Goal: Task Accomplishment & Management: Use online tool/utility

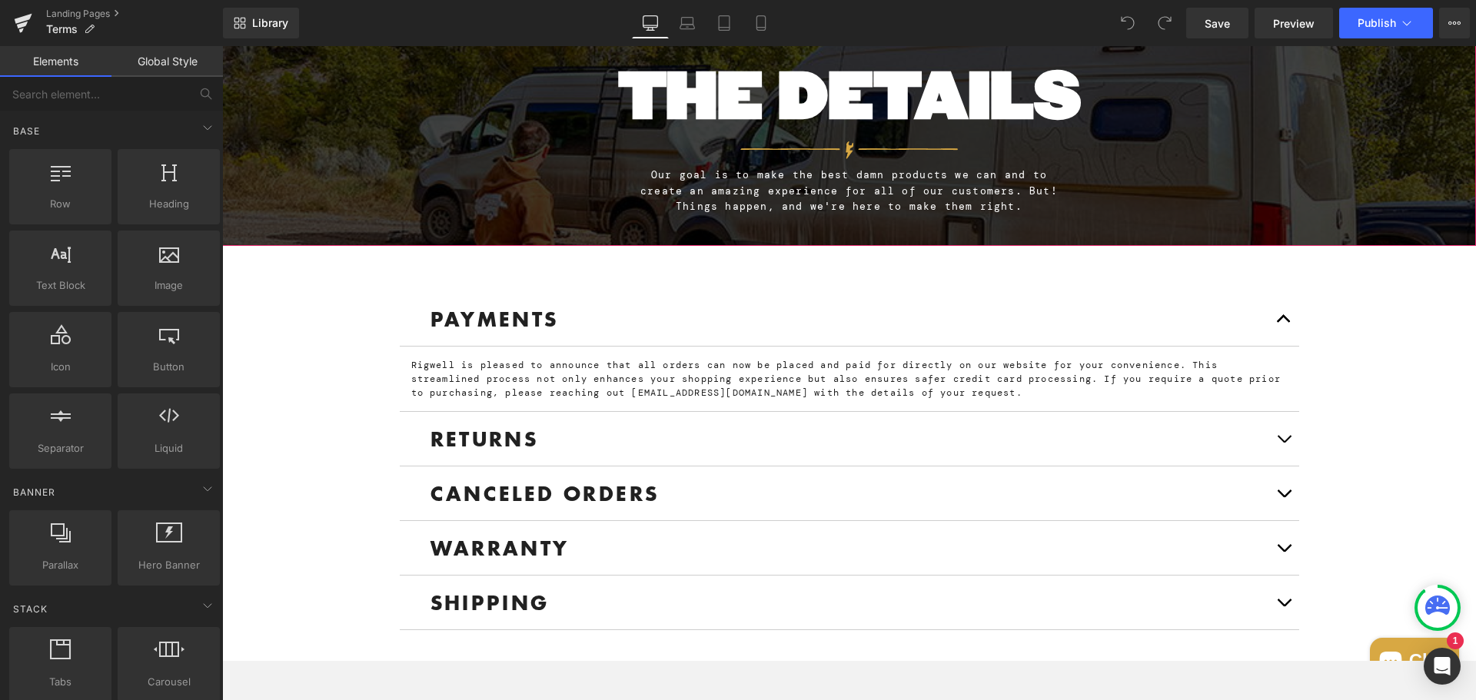
scroll to position [231, 0]
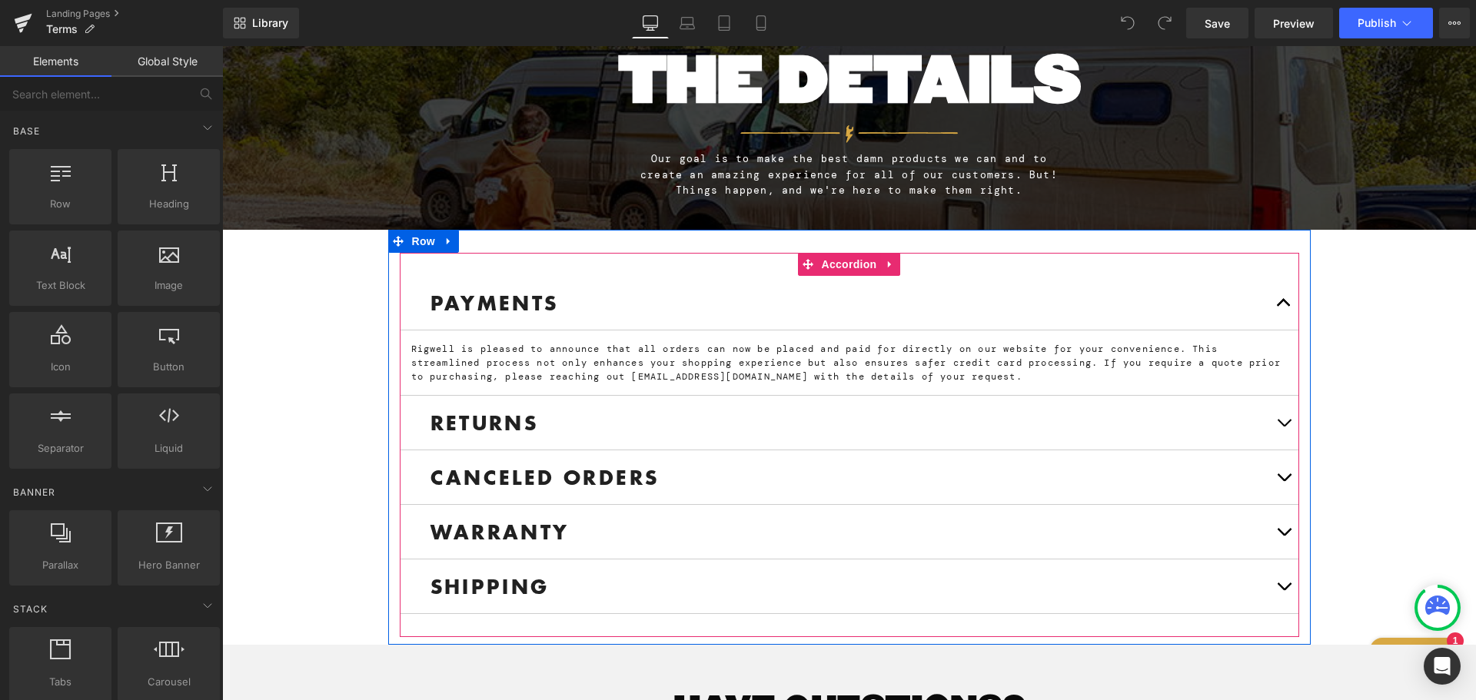
click at [1269, 422] on button "button" at bounding box center [1283, 423] width 31 height 54
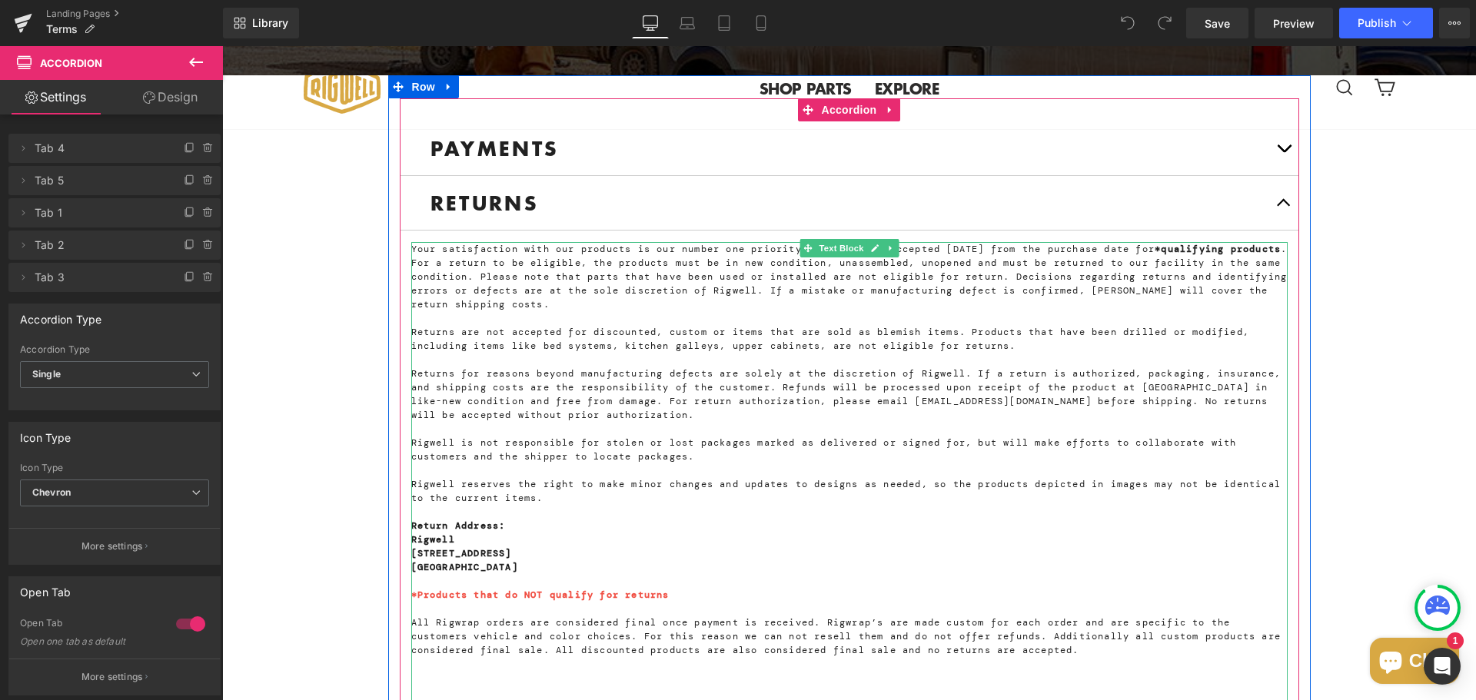
scroll to position [384, 0]
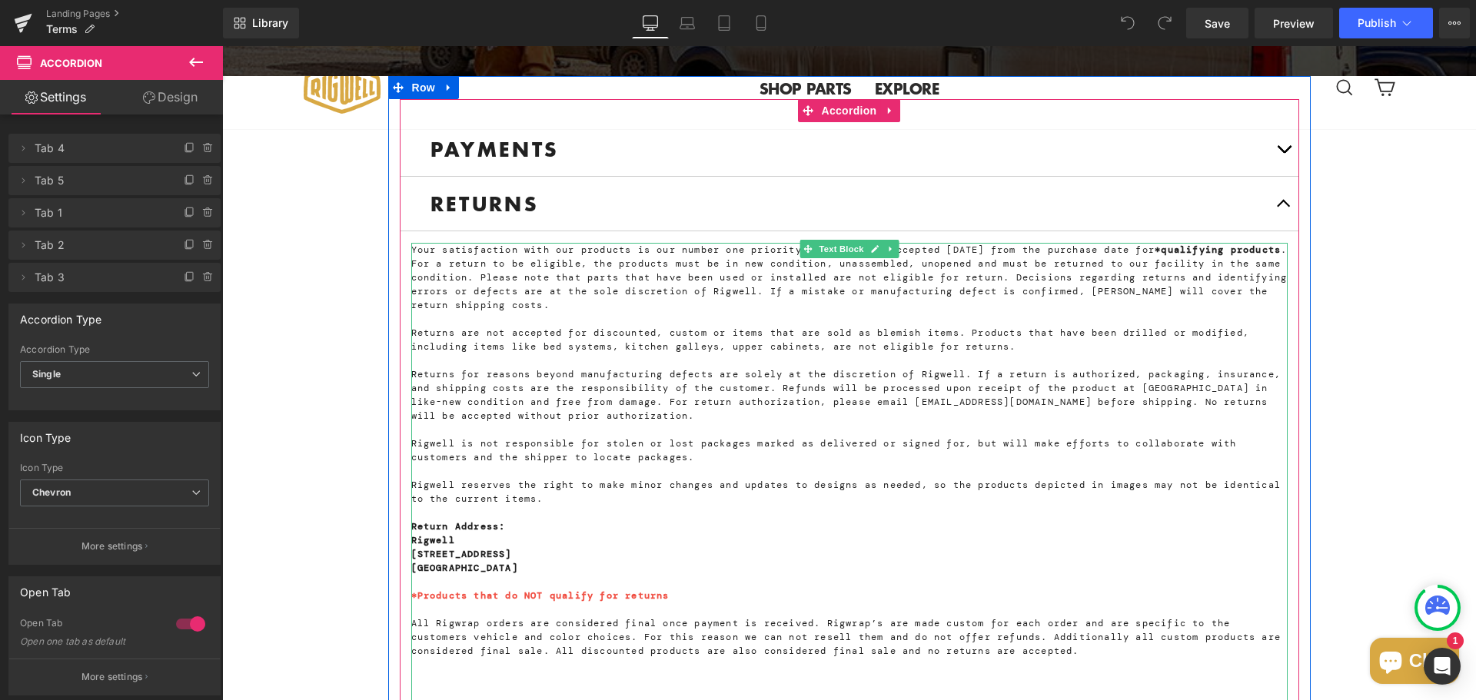
click at [805, 385] on span "Returns for reasons beyond manufacturing defects are solely at the discretion o…" at bounding box center [846, 395] width 870 height 54
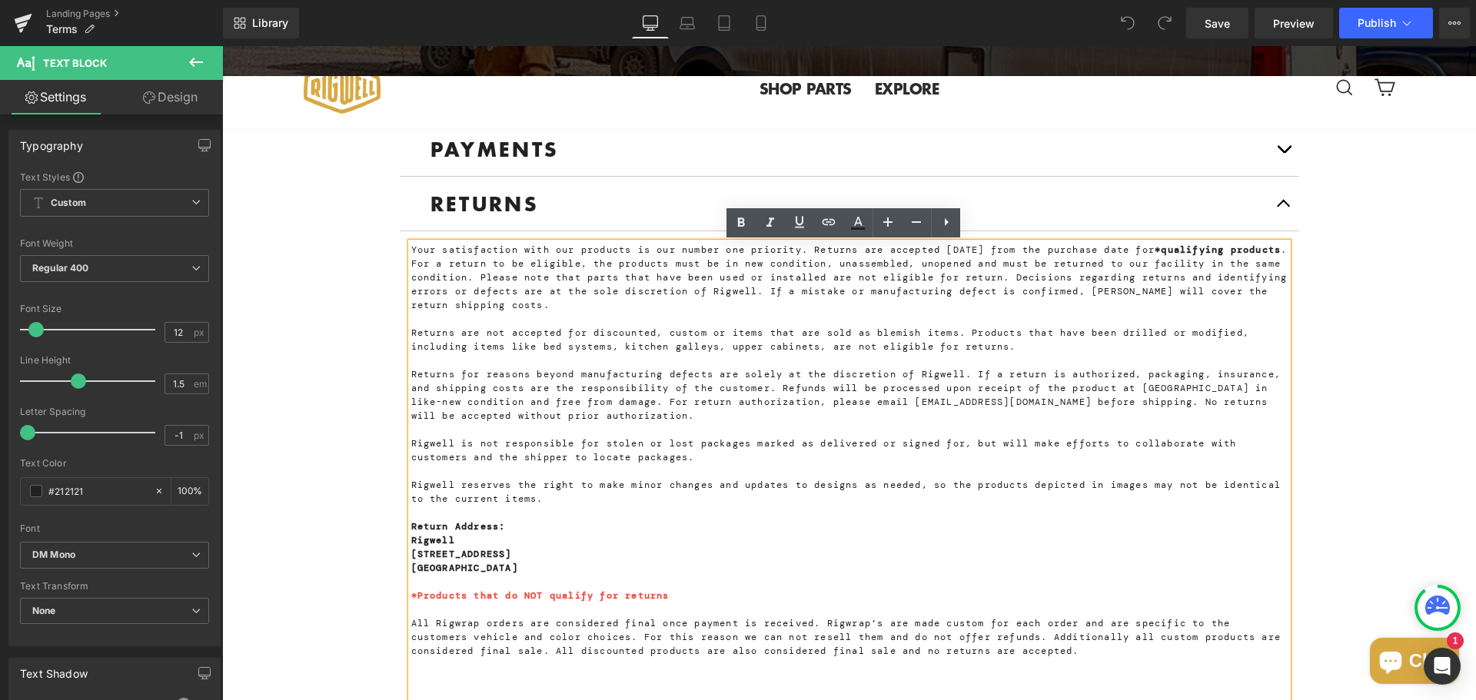
click at [899, 249] on span "Your satisfaction with our products is our number one priority. Returns are acc…" at bounding box center [849, 278] width 876 height 68
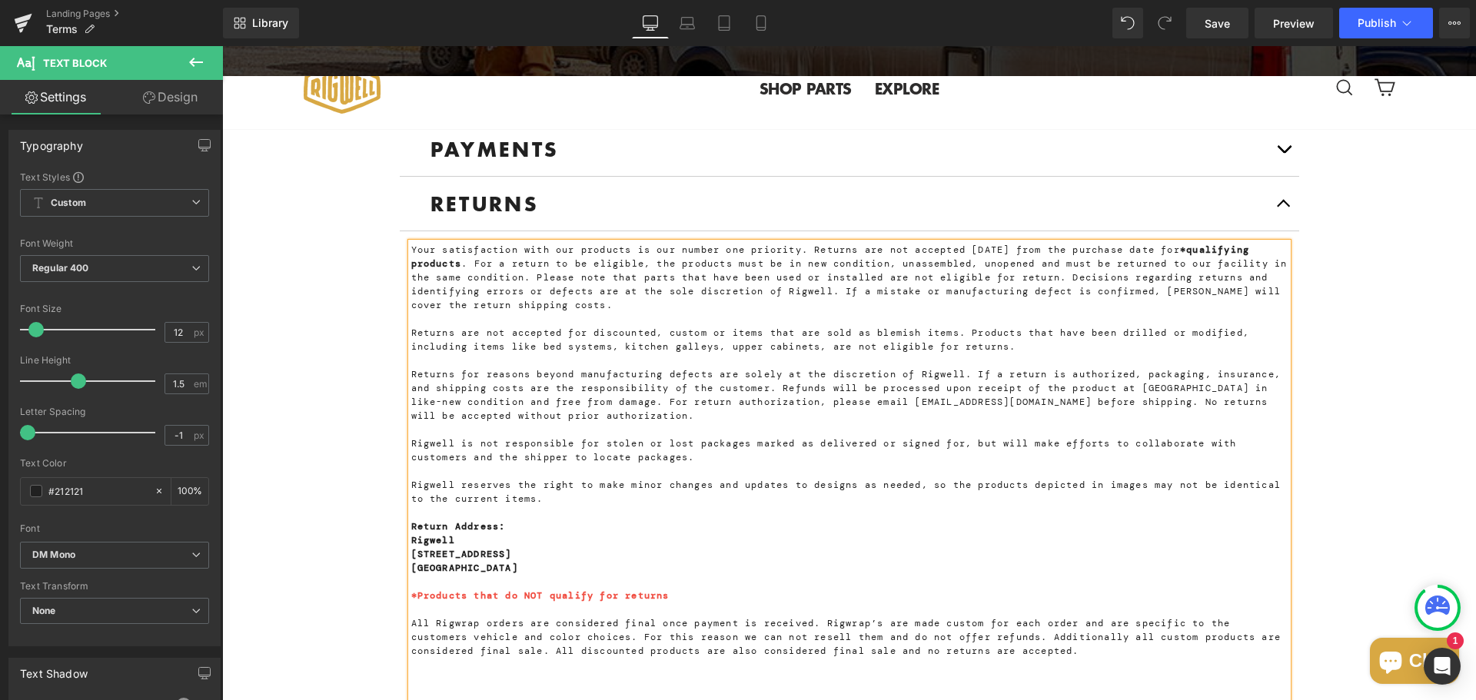
click at [971, 248] on span "Your satisfaction with our products is our number one priority. Returns are not…" at bounding box center [849, 278] width 876 height 68
click at [15, 25] on icon at bounding box center [23, 23] width 18 height 38
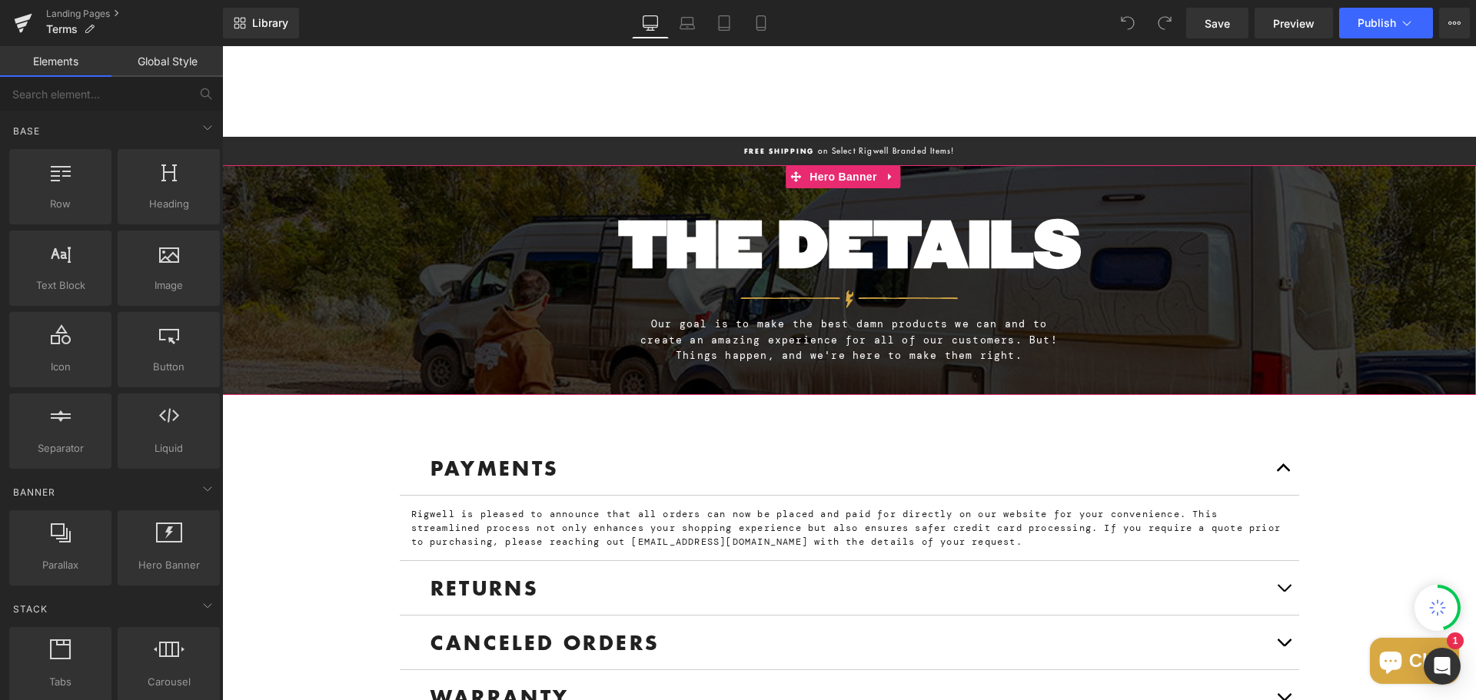
scroll to position [308, 0]
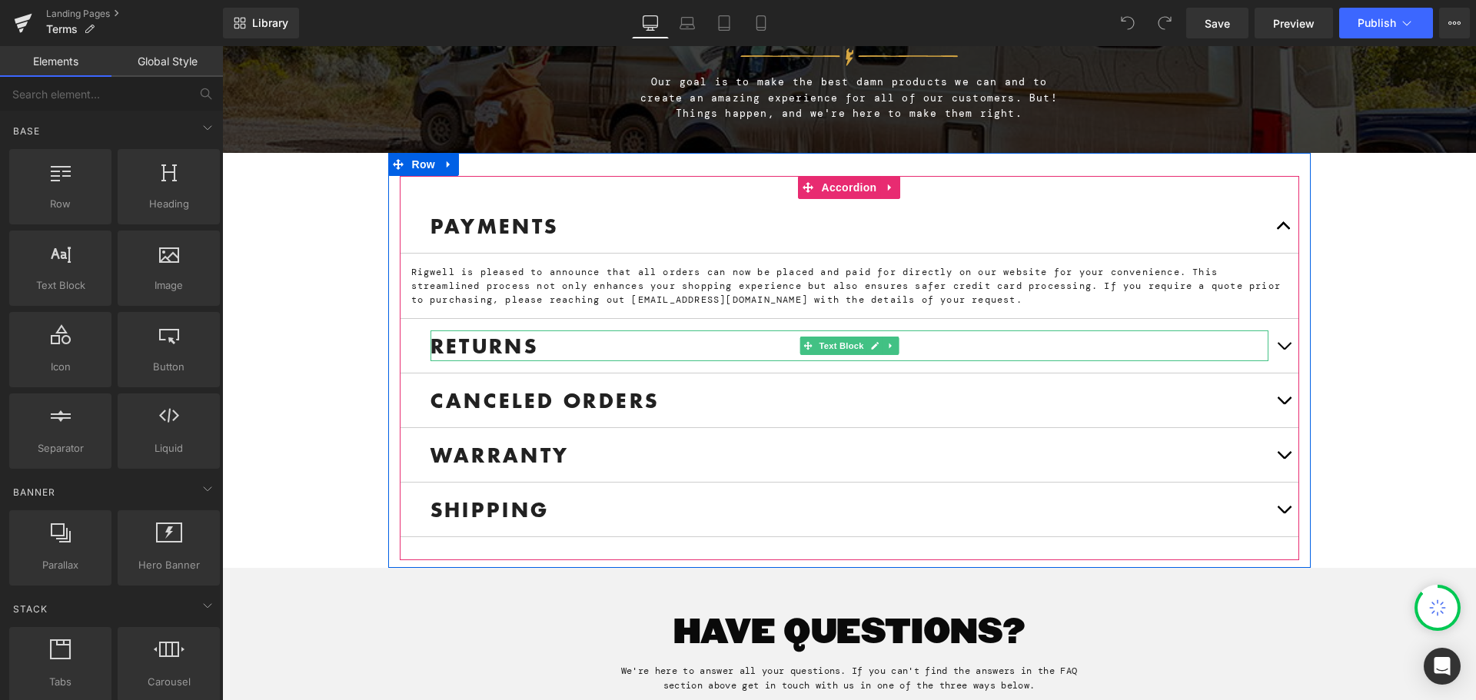
click at [677, 354] on p "RETURNS" at bounding box center [850, 346] width 838 height 31
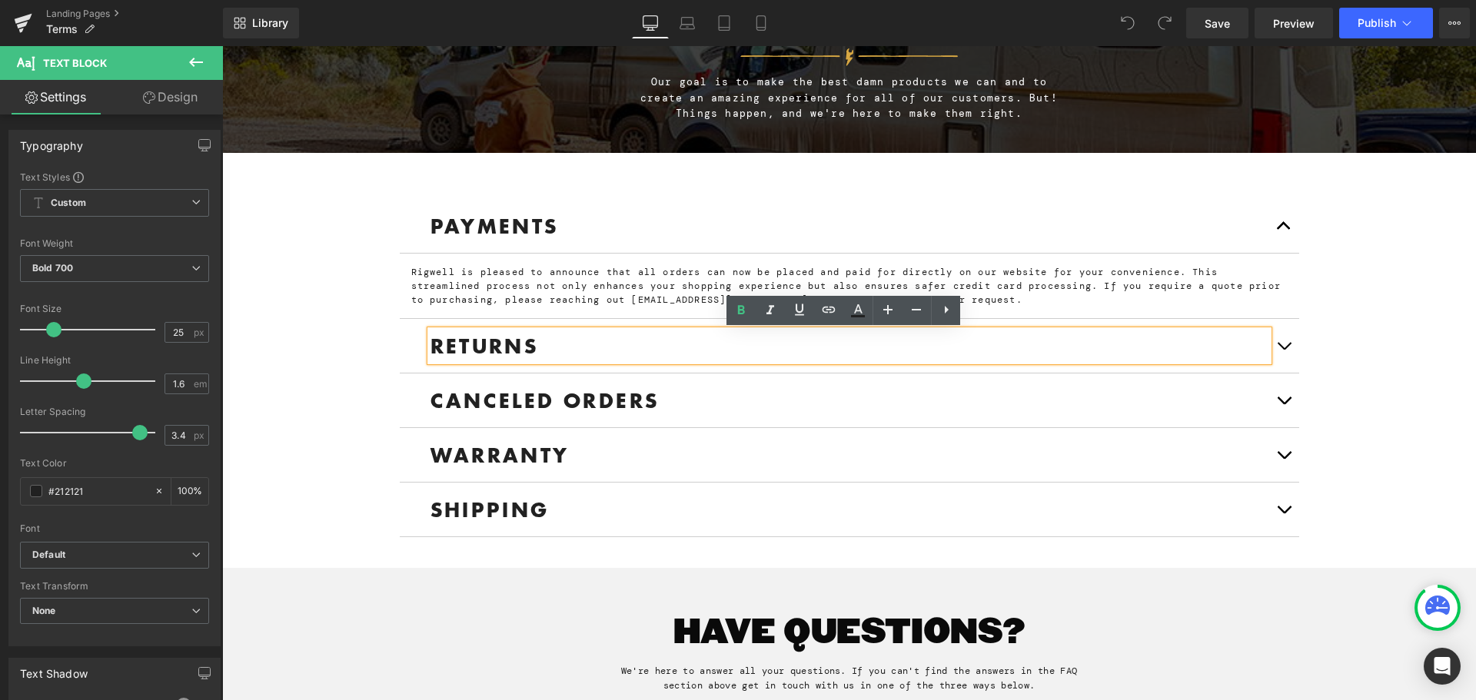
click at [1284, 350] on span "button" at bounding box center [1284, 350] width 0 height 0
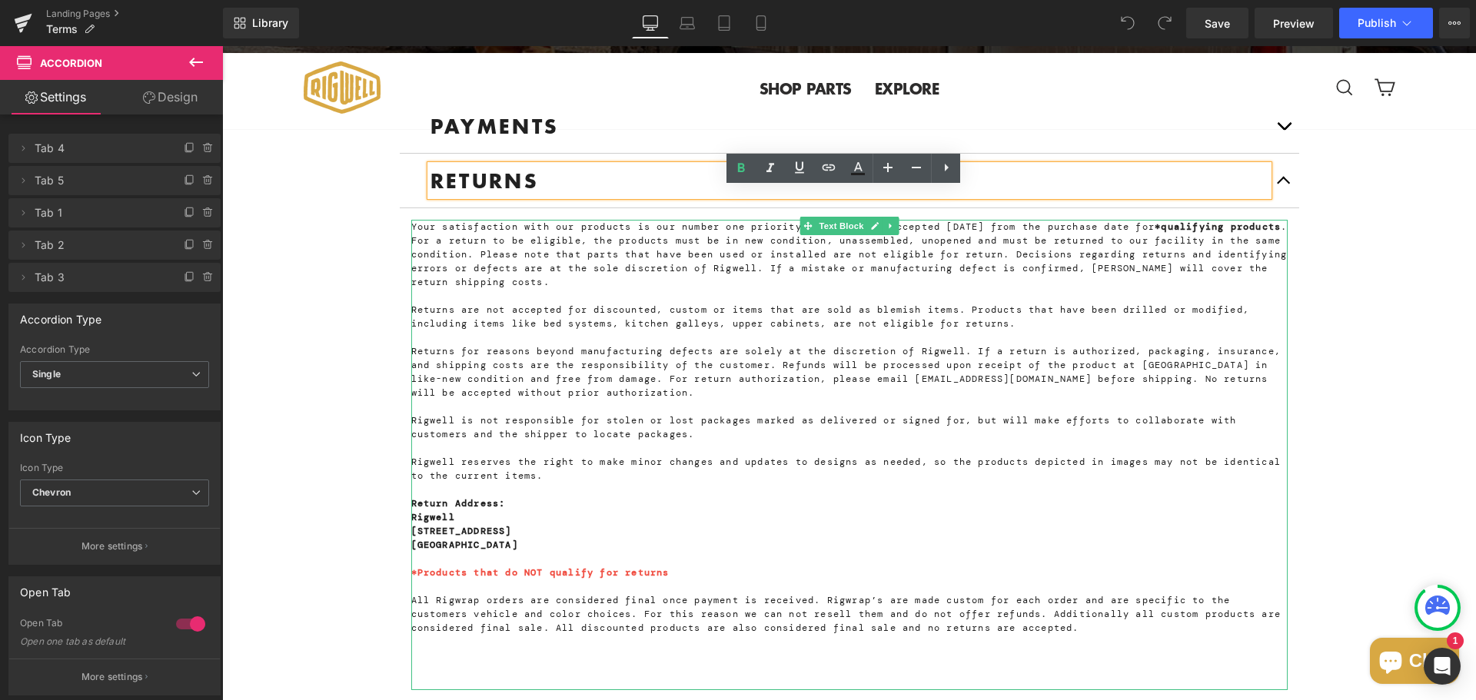
scroll to position [384, 0]
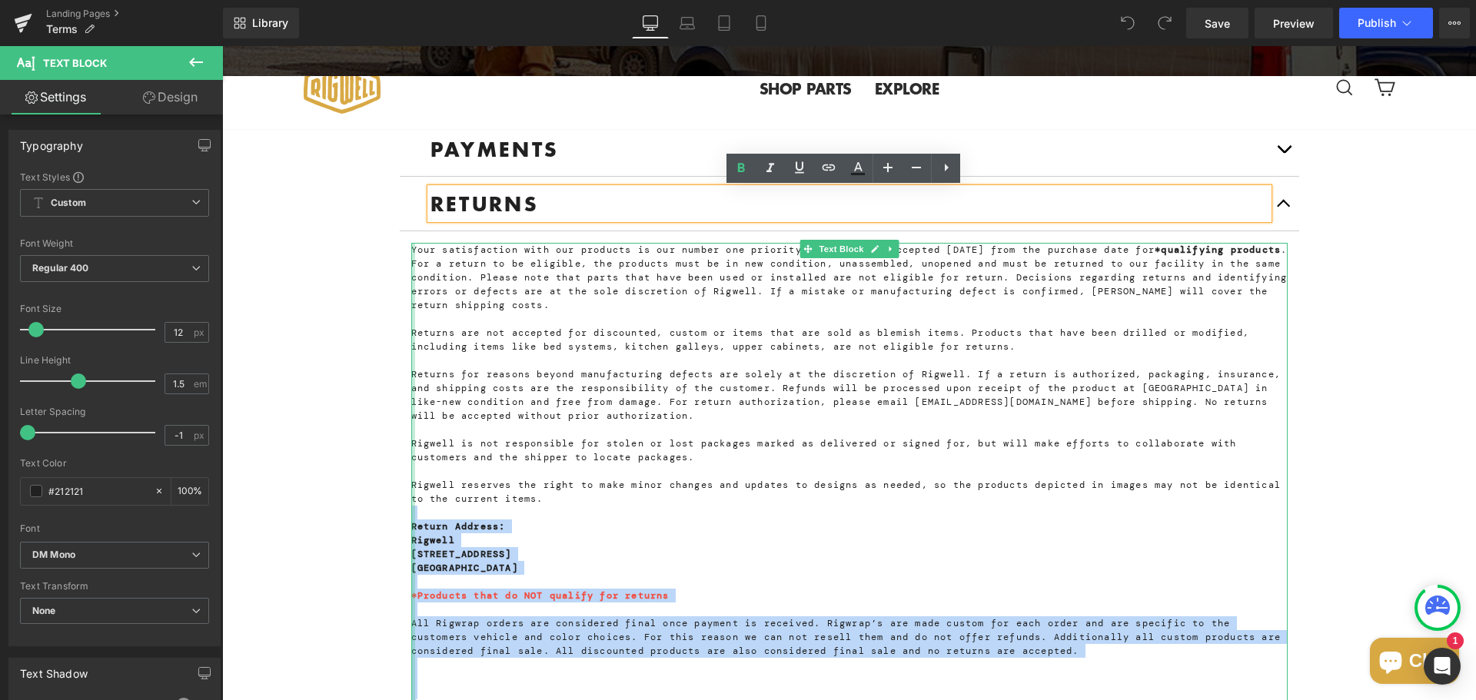
drag, startPoint x: 610, startPoint y: 498, endPoint x: 408, endPoint y: 244, distance: 324.4
click at [411, 244] on div "Your satisfaction with our products is our number one priority. Returns are acc…" at bounding box center [849, 478] width 876 height 470
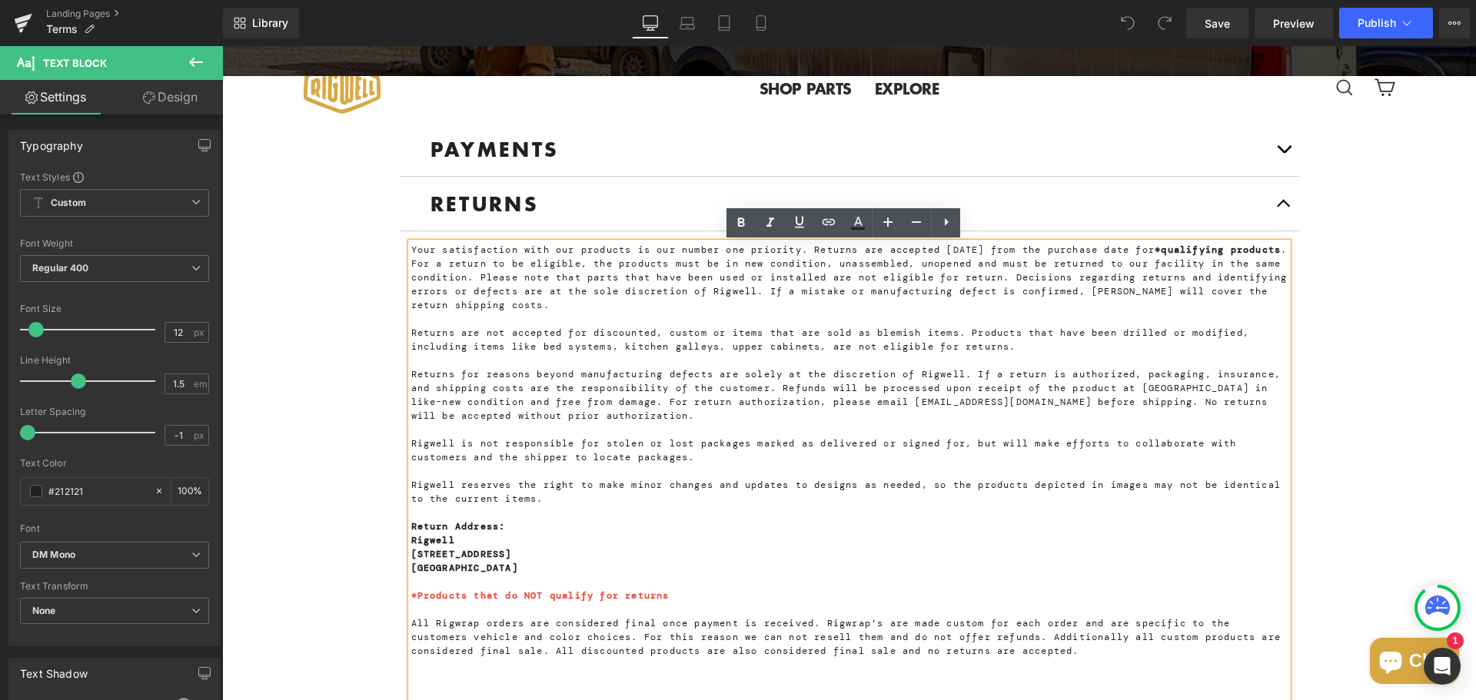
click at [304, 389] on div "THE DETAILS Heading Image Our goal is to make the best damn products we can and…" at bounding box center [849, 596] width 1254 height 1501
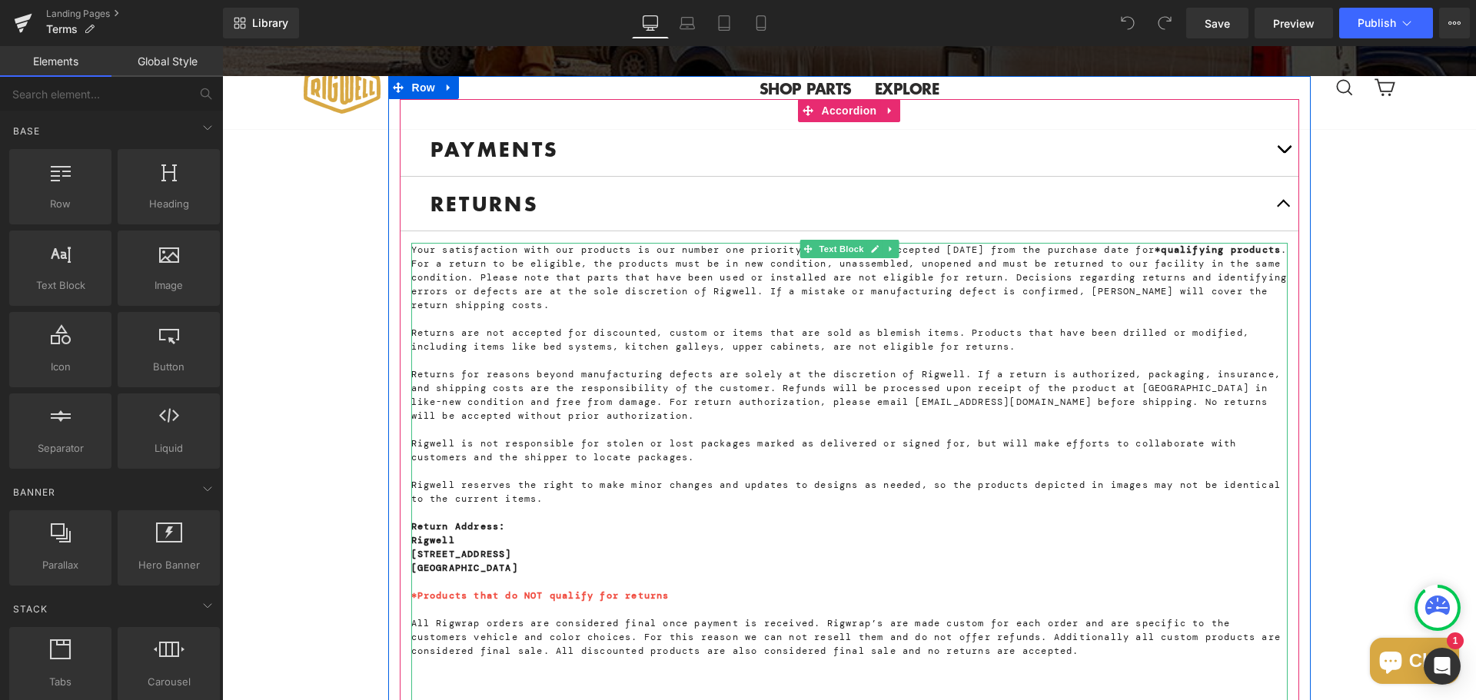
click at [556, 264] on span "Your satisfaction with our products is our number one priority. Returns are acc…" at bounding box center [849, 278] width 876 height 68
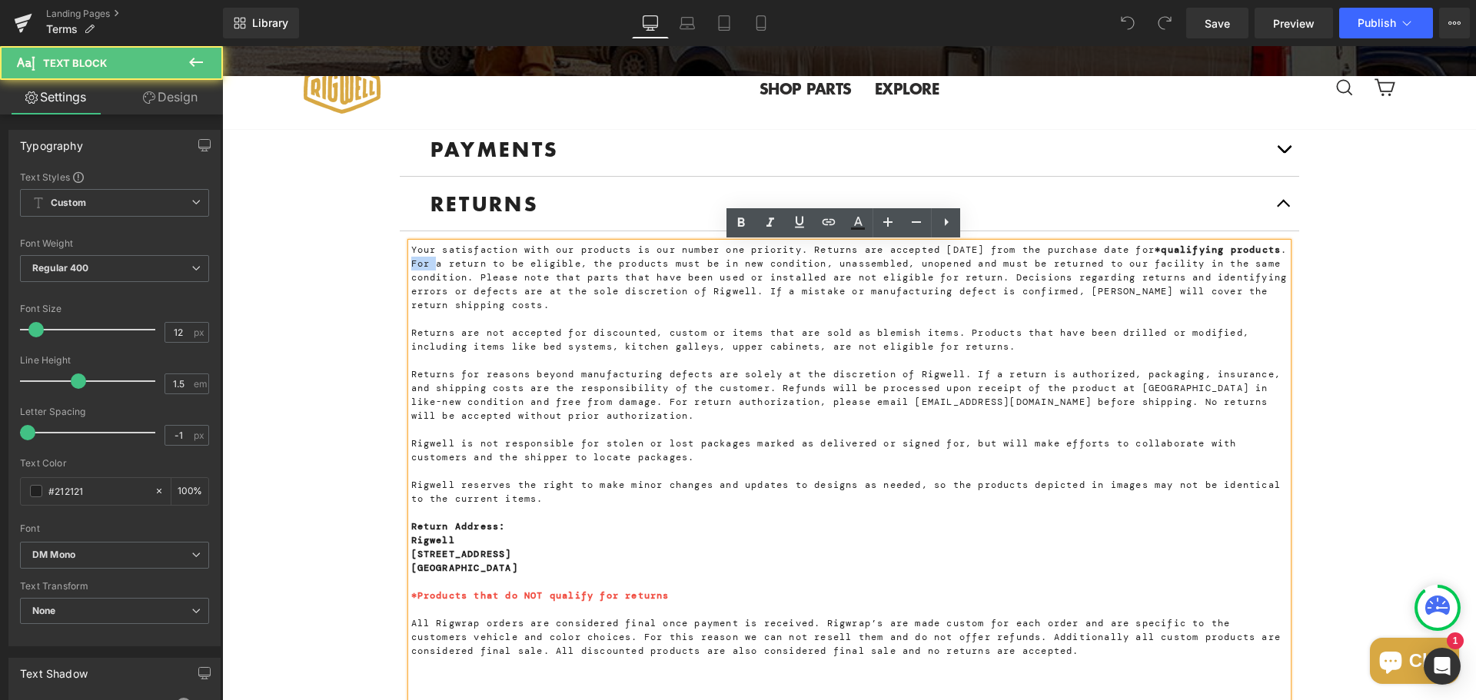
click at [556, 264] on span "Your satisfaction with our products is our number one priority. Returns are acc…" at bounding box center [849, 278] width 876 height 68
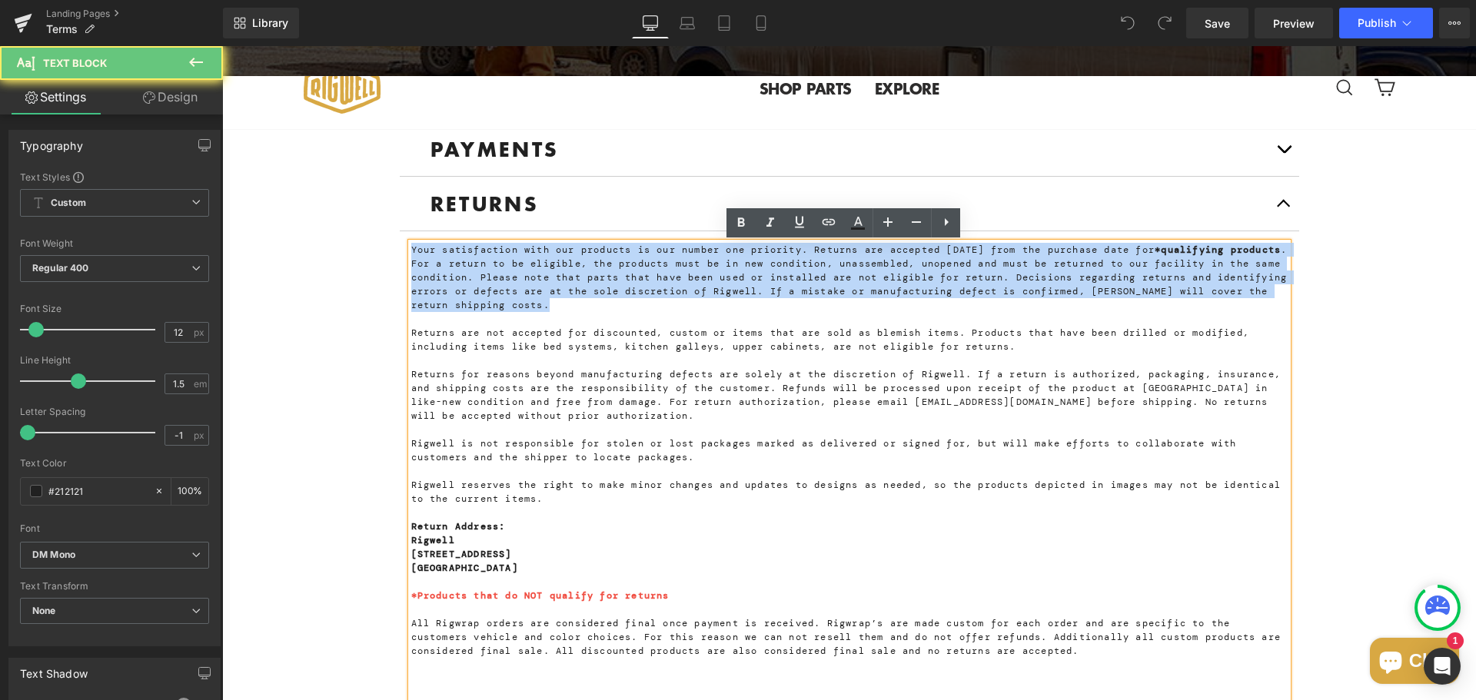
click at [556, 264] on span "Your satisfaction with our products is our number one priority. Returns are acc…" at bounding box center [849, 278] width 876 height 68
copy span "Your satisfaction with our products is our number one priority. Returns are acc…"
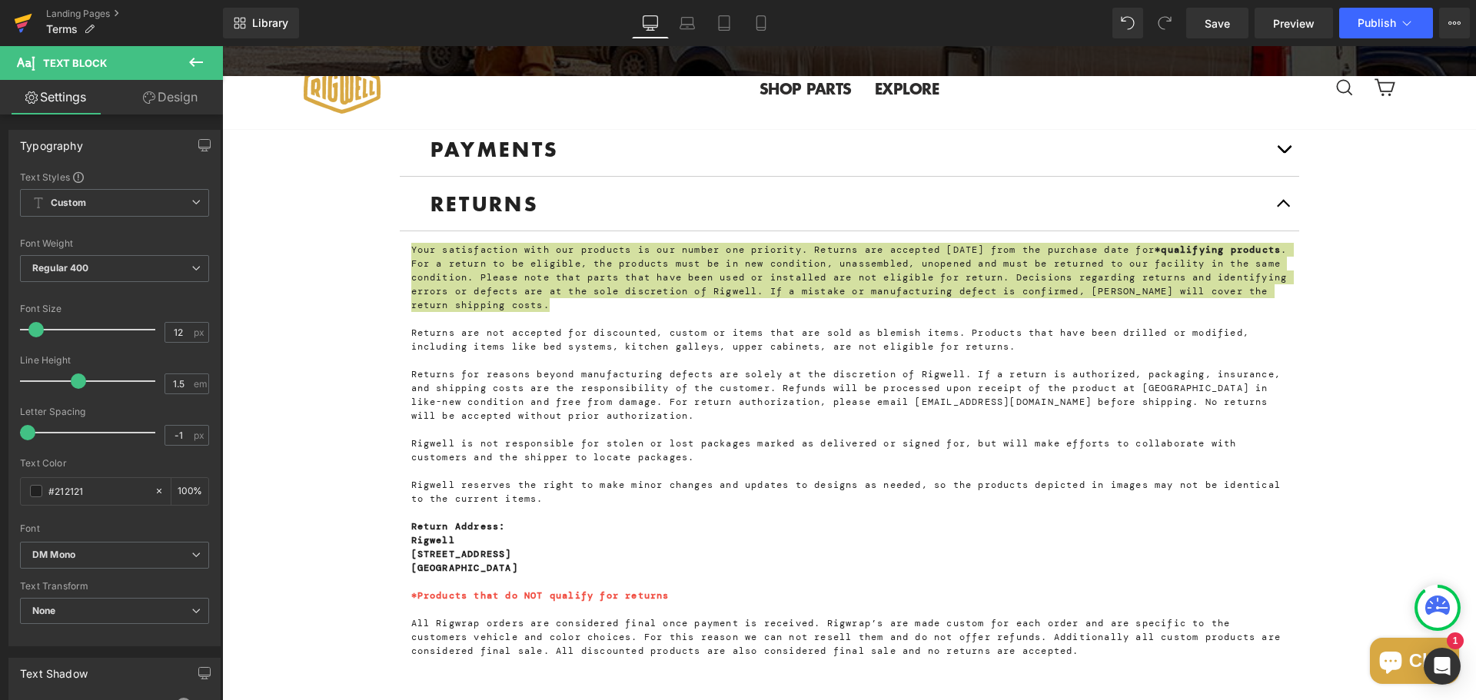
click at [29, 17] on icon at bounding box center [24, 19] width 18 height 10
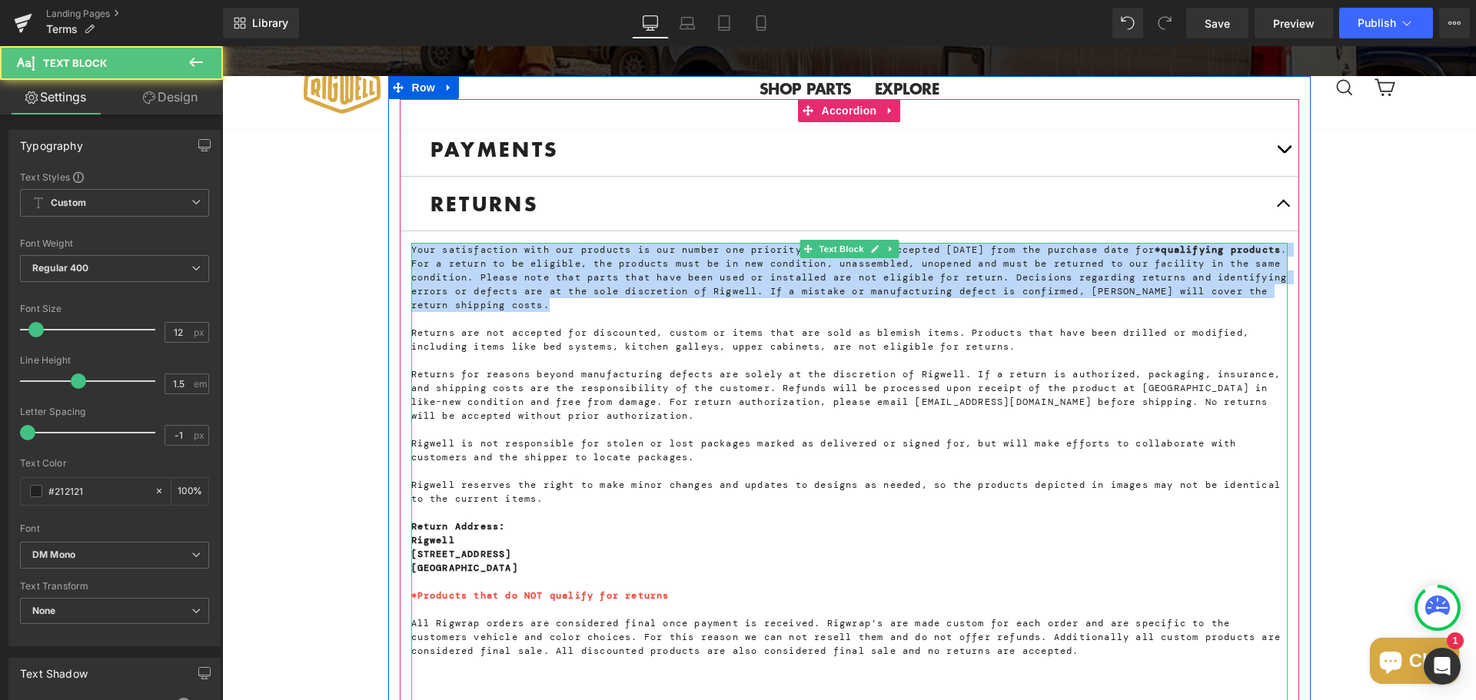
click at [754, 277] on span "Your satisfaction with our products is our number one priority. Returns are acc…" at bounding box center [849, 278] width 876 height 68
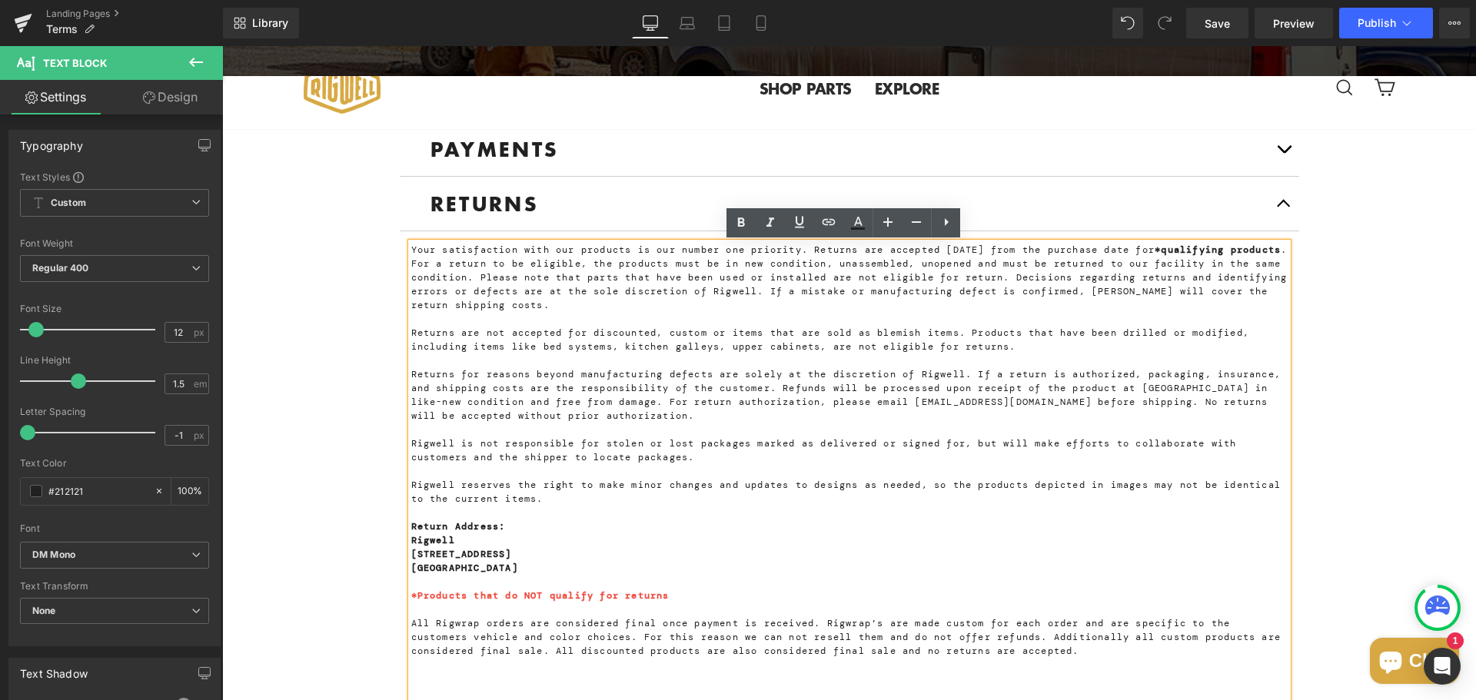
click at [537, 263] on span "Your satisfaction with our products is our number one priority. Returns are acc…" at bounding box center [849, 278] width 876 height 68
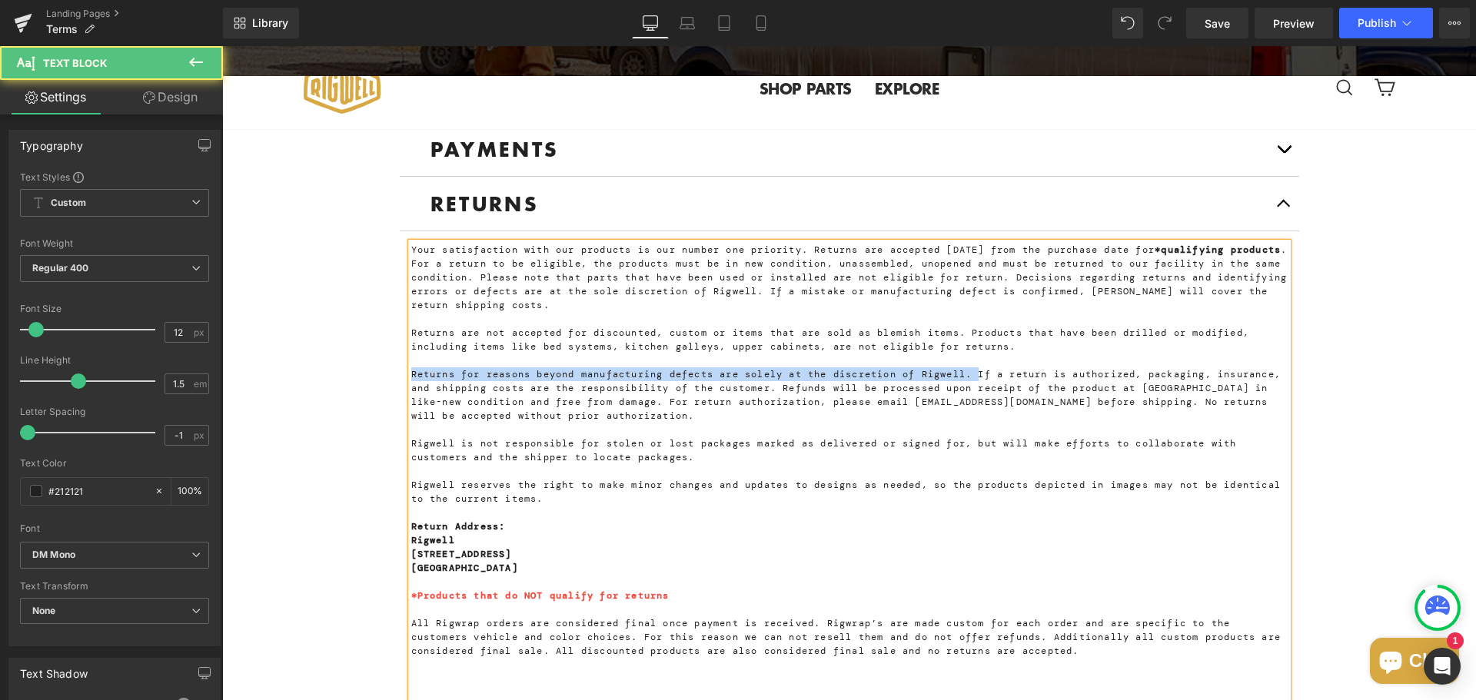
drag, startPoint x: 984, startPoint y: 373, endPoint x: 406, endPoint y: 373, distance: 578.1
click at [411, 373] on span "Returns for reasons beyond manufacturing defects are solely at the discretion o…" at bounding box center [846, 395] width 870 height 54
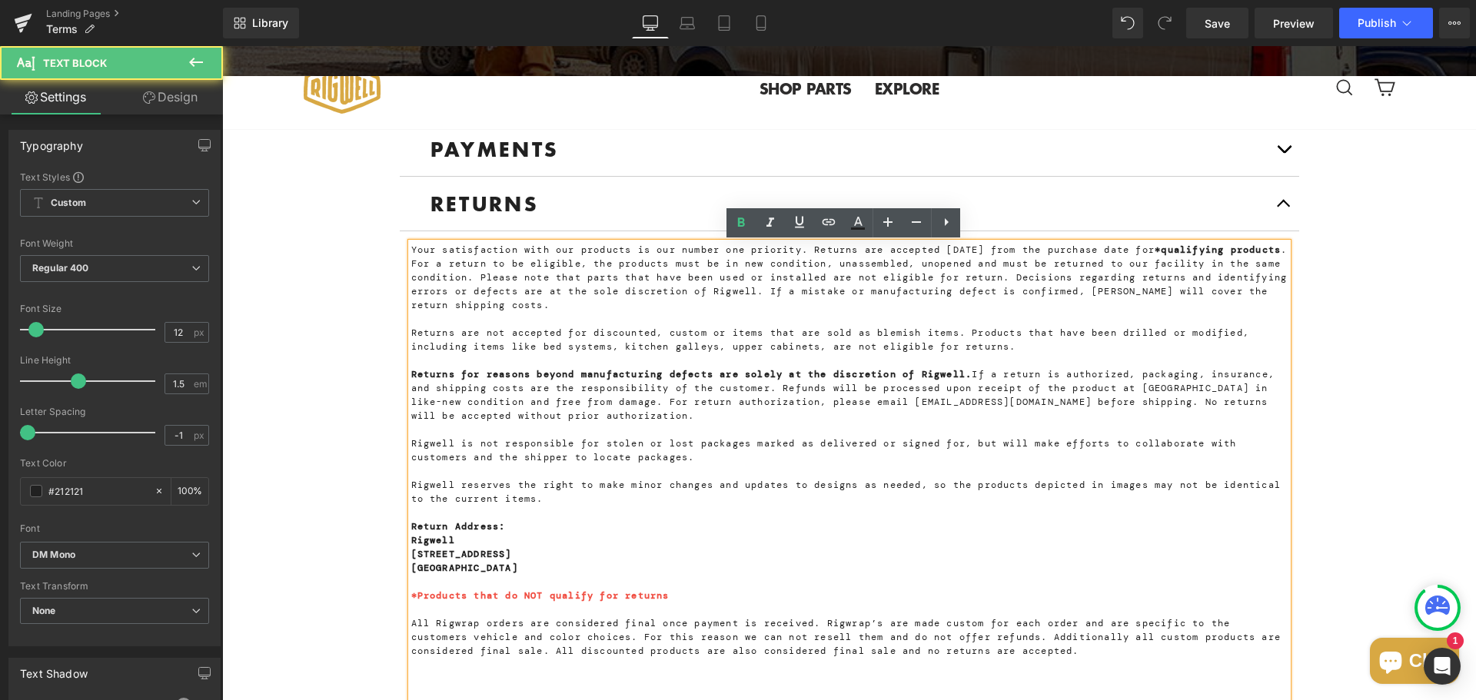
click at [512, 399] on span "Returns for reasons beyond manufacturing defects are solely at the discretion o…" at bounding box center [842, 395] width 863 height 54
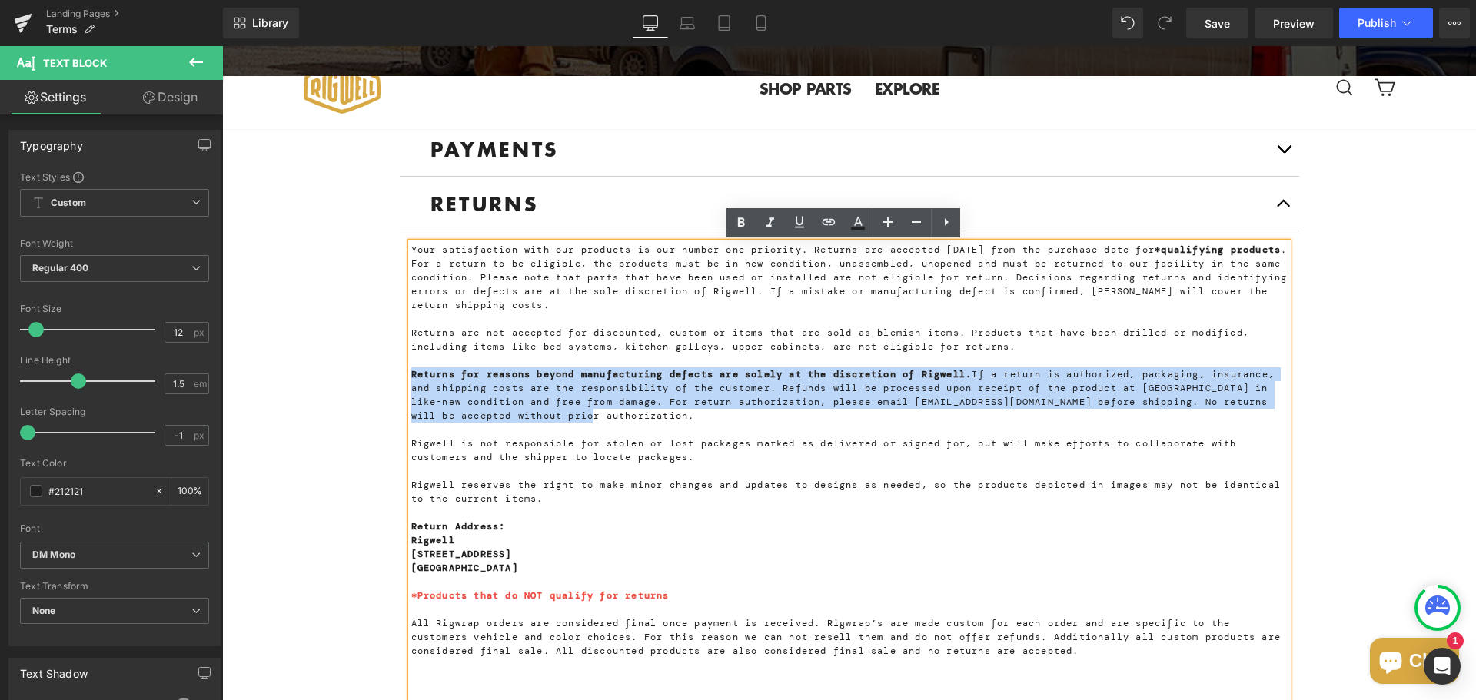
drag, startPoint x: 701, startPoint y: 413, endPoint x: 388, endPoint y: 374, distance: 315.3
click at [388, 374] on div "PAYMENTS Text Block Rigwell is pleased to announce that all orders can now be p…" at bounding box center [849, 505] width 923 height 813
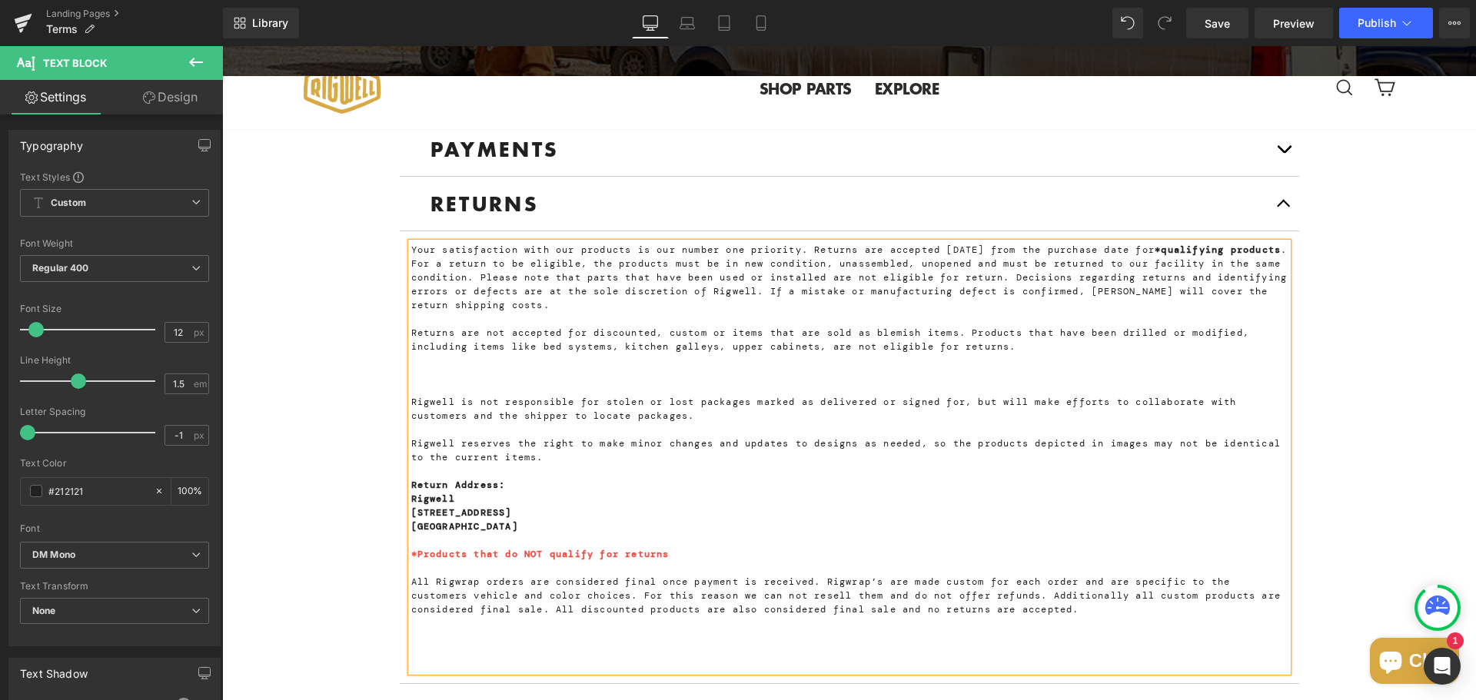
click at [816, 249] on span "Your satisfaction with our products is our number one priority. Returns are acc…" at bounding box center [849, 278] width 876 height 68
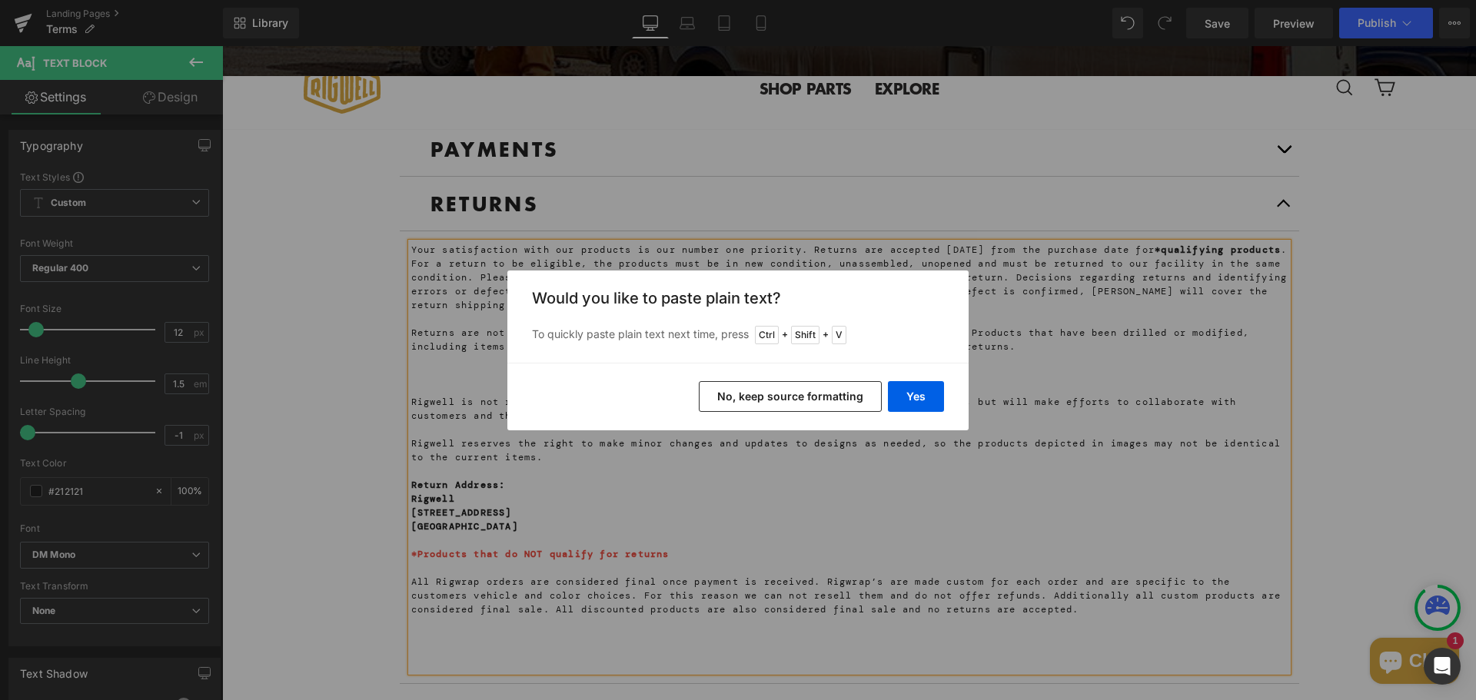
click at [839, 399] on button "No, keep source formatting" at bounding box center [790, 396] width 183 height 31
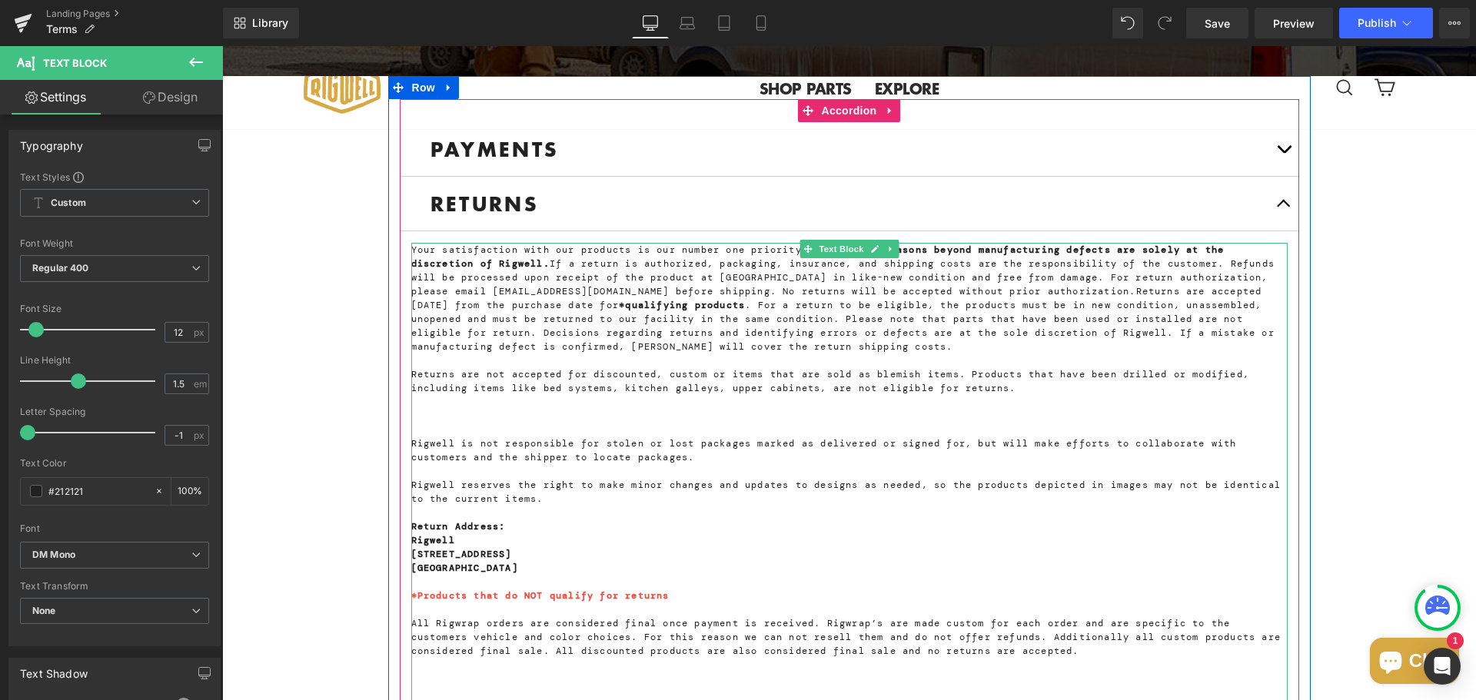
click at [1185, 291] on span "If a return is authorized, packaging, insurance, and shipping costs are the res…" at bounding box center [842, 278] width 863 height 40
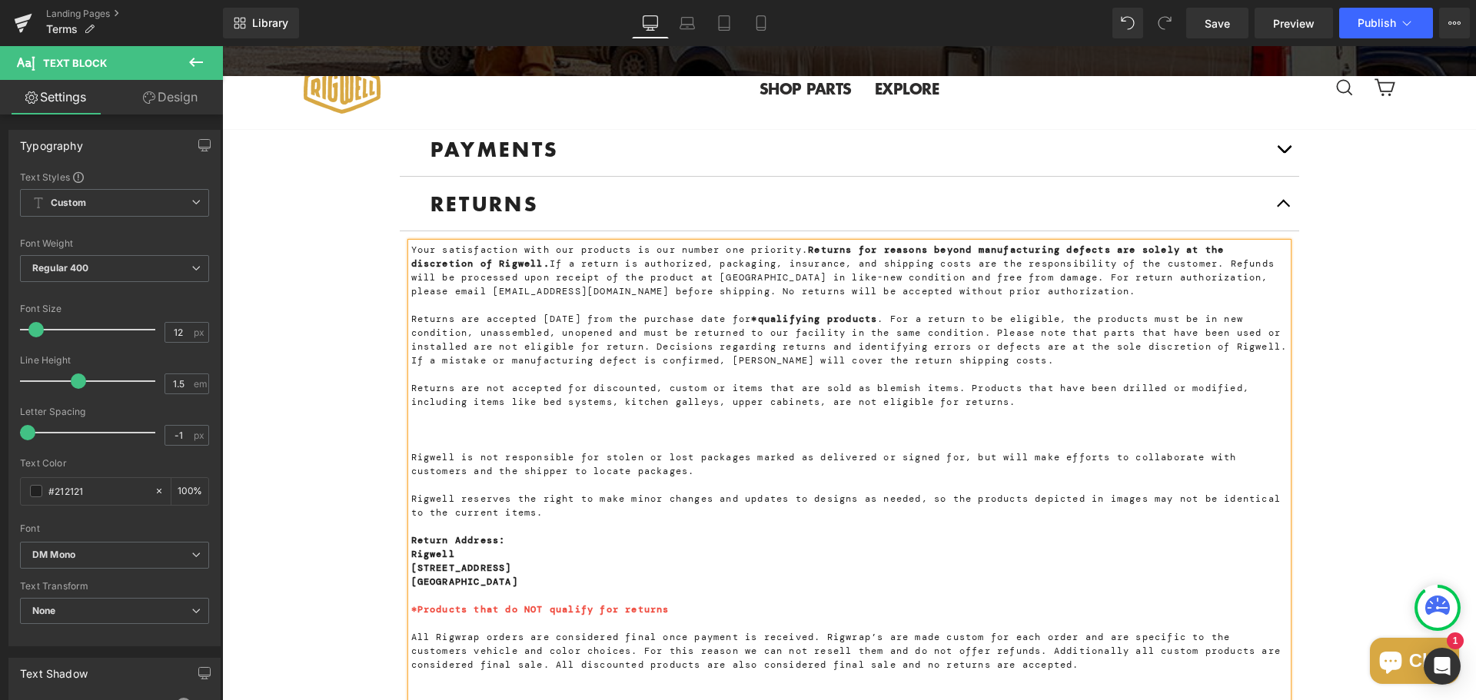
click at [949, 315] on span ". For a return to be eligible, the products must be in new condition, unassembl…" at bounding box center [849, 340] width 876 height 54
click at [950, 318] on span ". For a return to be eligible, the products must be in new condition, unassembl…" at bounding box center [849, 340] width 876 height 54
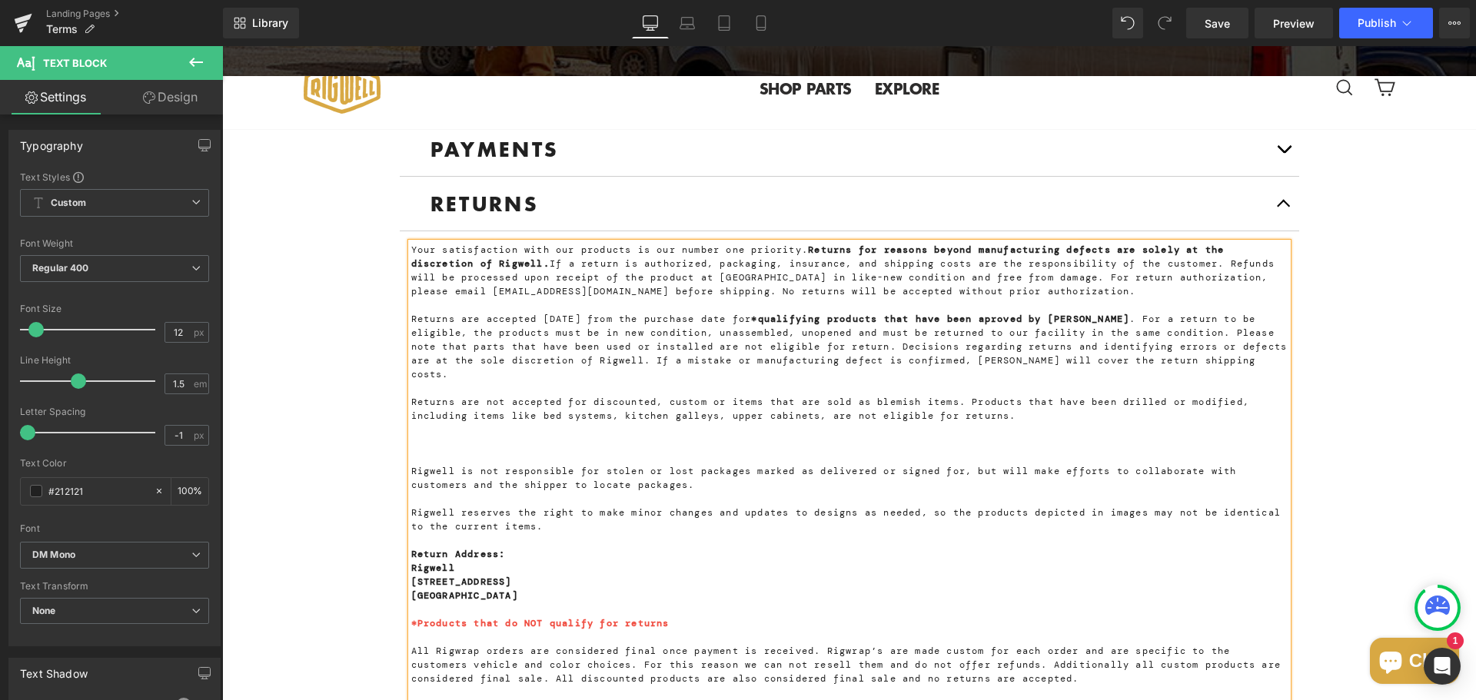
click at [1063, 320] on span "*qualifying products that have been aproved by Rigwell" at bounding box center [940, 319] width 378 height 12
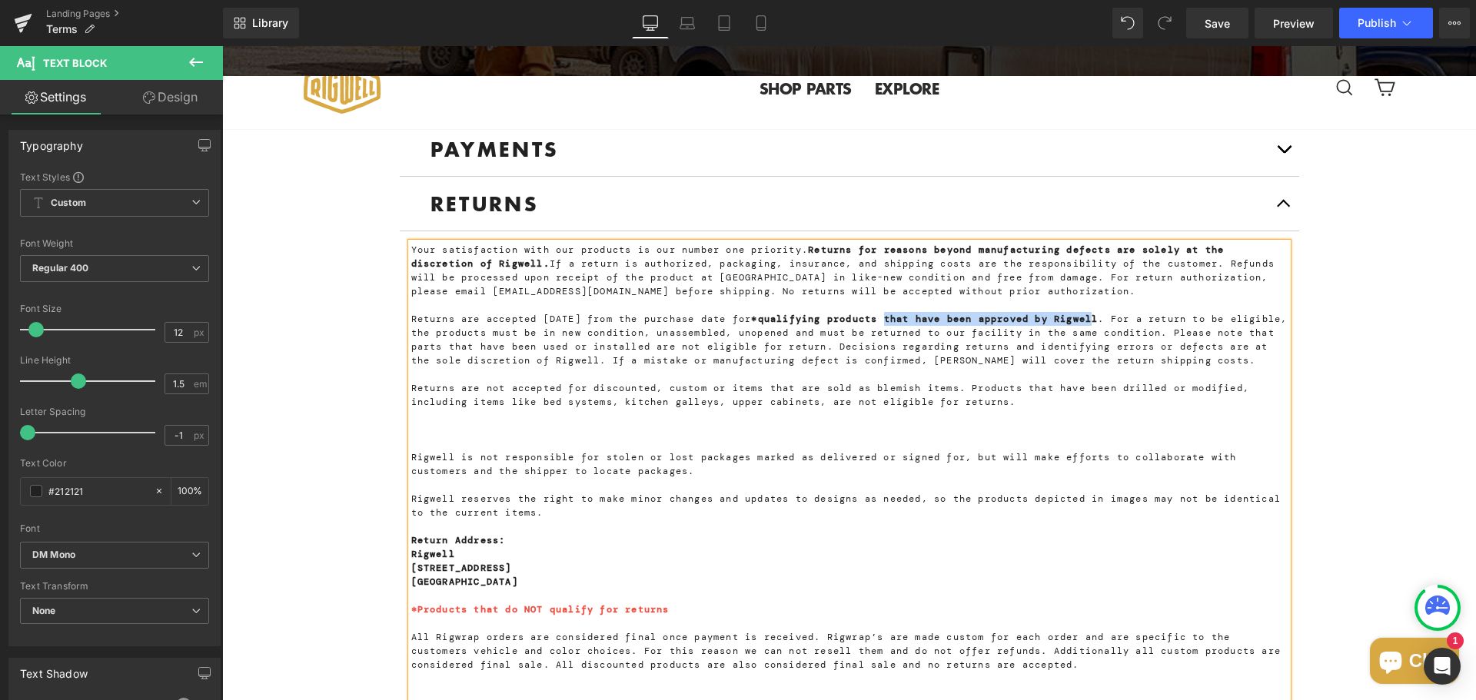
drag, startPoint x: 1163, startPoint y: 321, endPoint x: 947, endPoint y: 316, distance: 216.1
click at [947, 316] on span "*qualifying products that have been approved by Rigwell" at bounding box center [924, 319] width 347 height 12
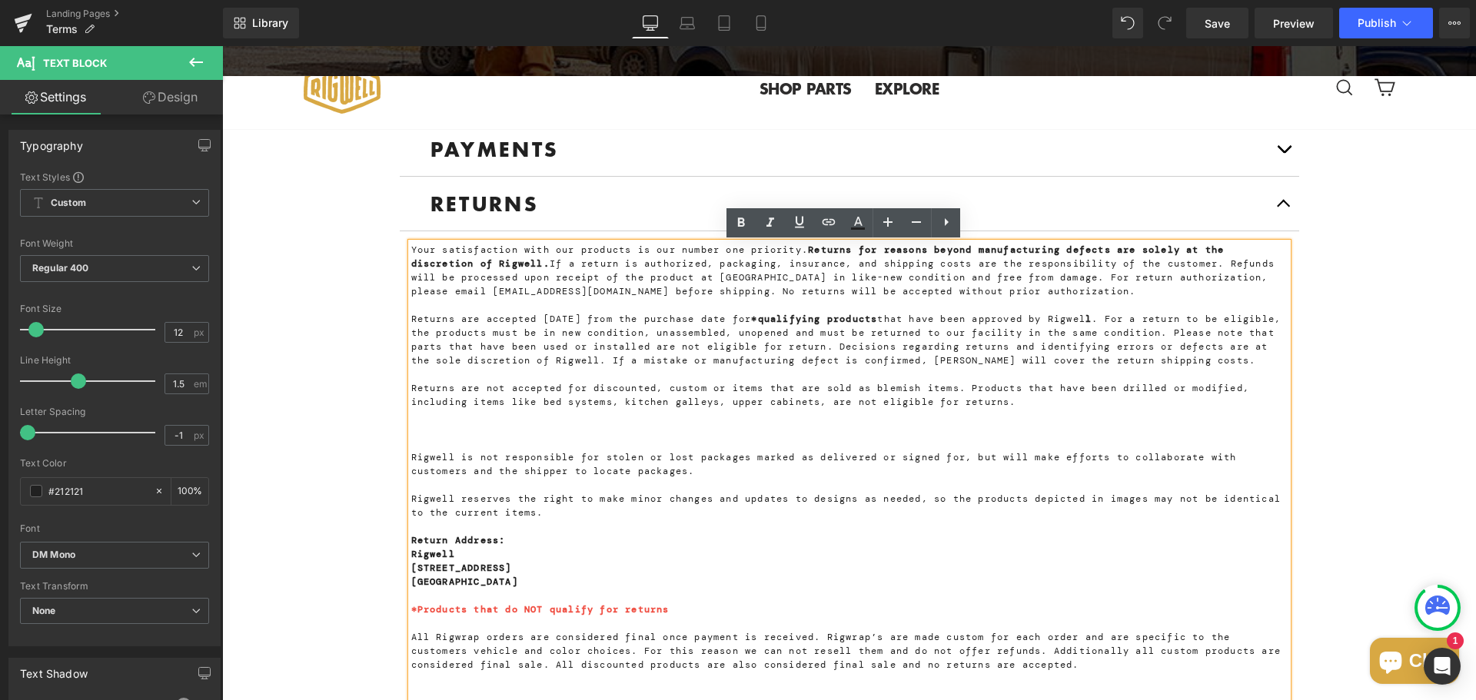
click at [967, 367] on p "Returns are accepted within 30 days from the purchase date for *qualifying prod…" at bounding box center [849, 339] width 876 height 55
click at [1167, 320] on p "Returns are accepted within 30 days from the purchase date for *qualifying prod…" at bounding box center [849, 339] width 876 height 55
click at [1172, 347] on span ". For a return to be eligible, the products must be in new condition, unassembl…" at bounding box center [846, 340] width 870 height 54
click at [950, 322] on span "that have been approved by Rigwel" at bounding box center [981, 319] width 208 height 12
click at [1169, 318] on span ". For a return to be eligible, the products must be in new condition, unassembl…" at bounding box center [846, 340] width 870 height 54
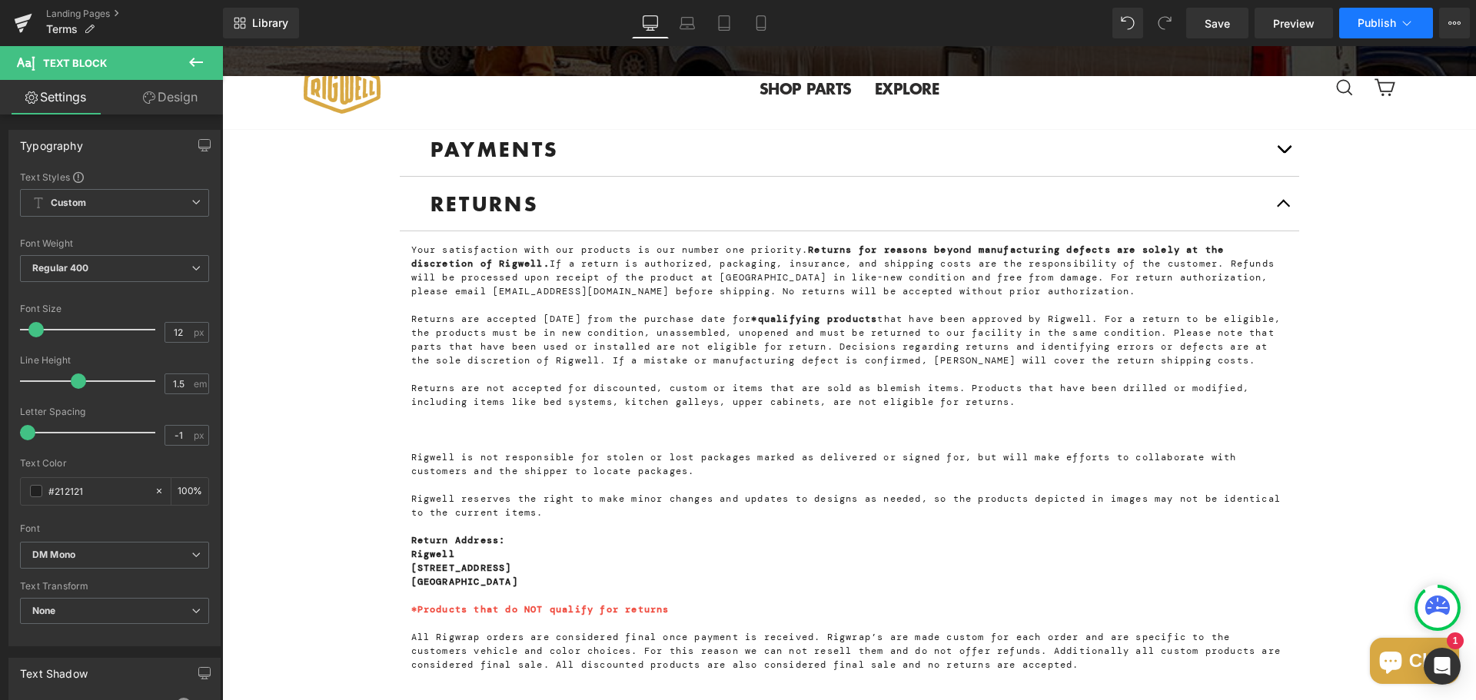
click at [1362, 33] on button "Publish" at bounding box center [1386, 23] width 94 height 31
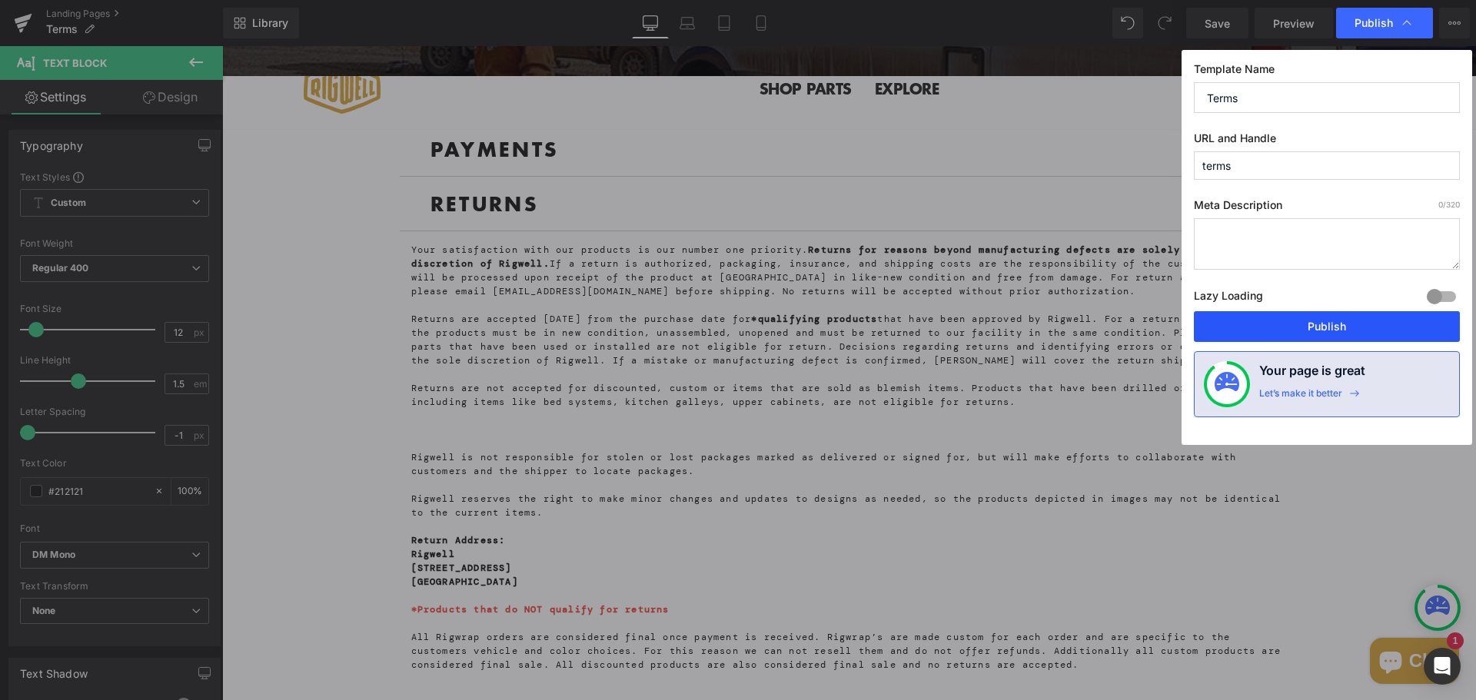
click at [1305, 327] on button "Publish" at bounding box center [1327, 326] width 266 height 31
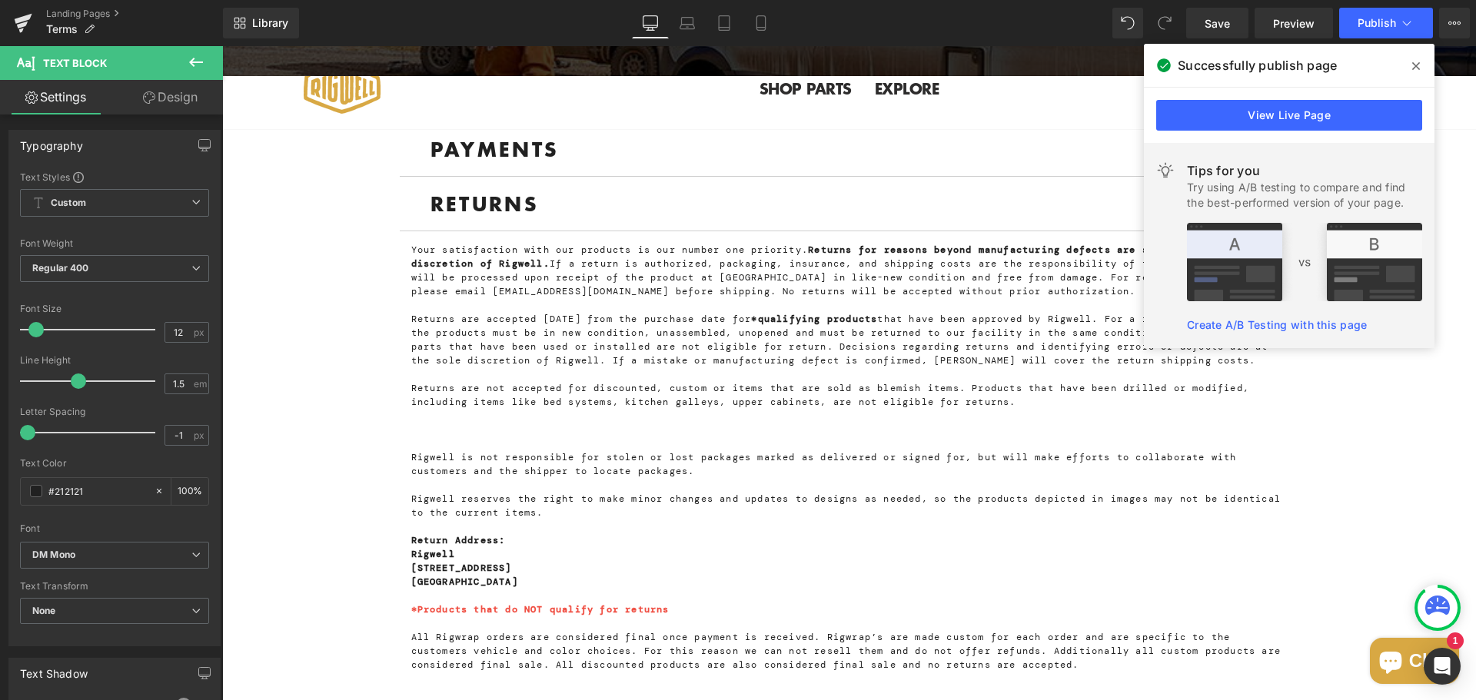
click at [1417, 68] on icon at bounding box center [1416, 66] width 8 height 12
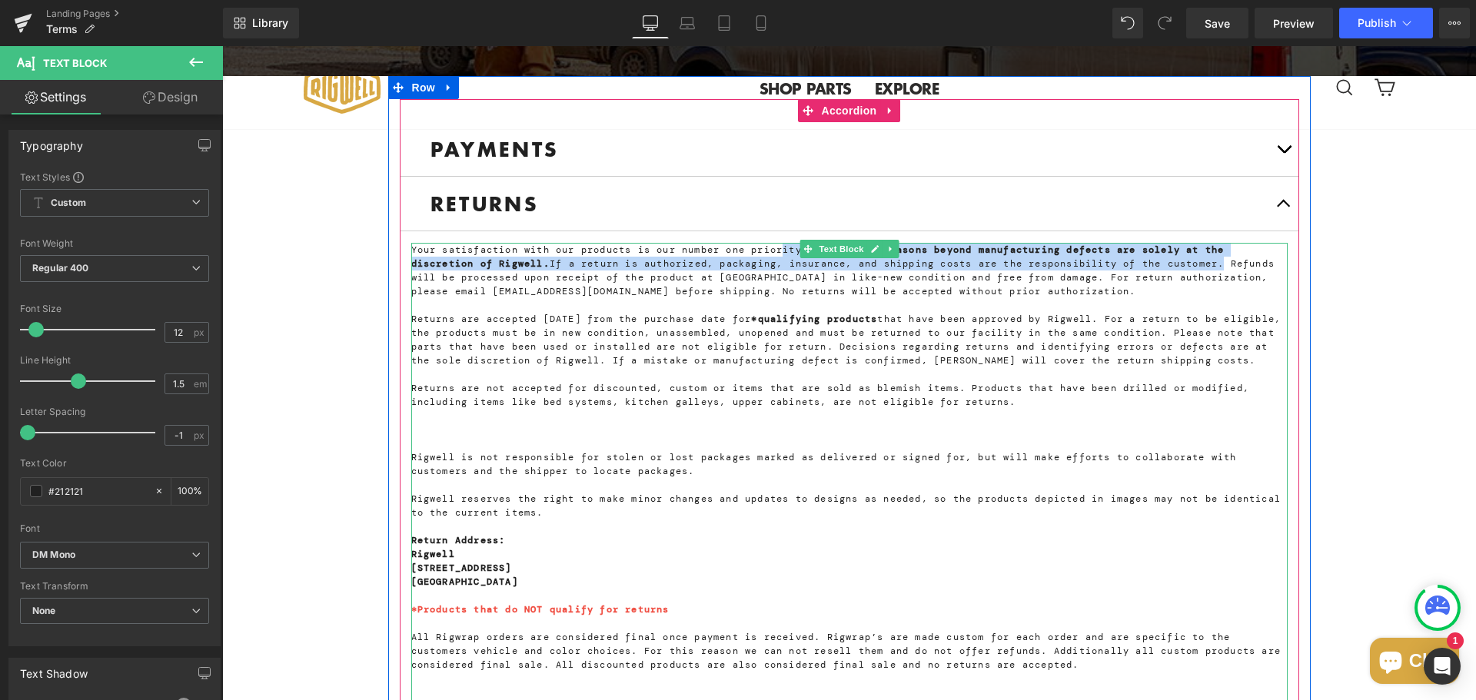
drag, startPoint x: 1249, startPoint y: 267, endPoint x: 788, endPoint y: 255, distance: 461.4
click at [788, 255] on p "Your satisfaction with our products is our number one priority. Returns for rea…" at bounding box center [849, 270] width 876 height 55
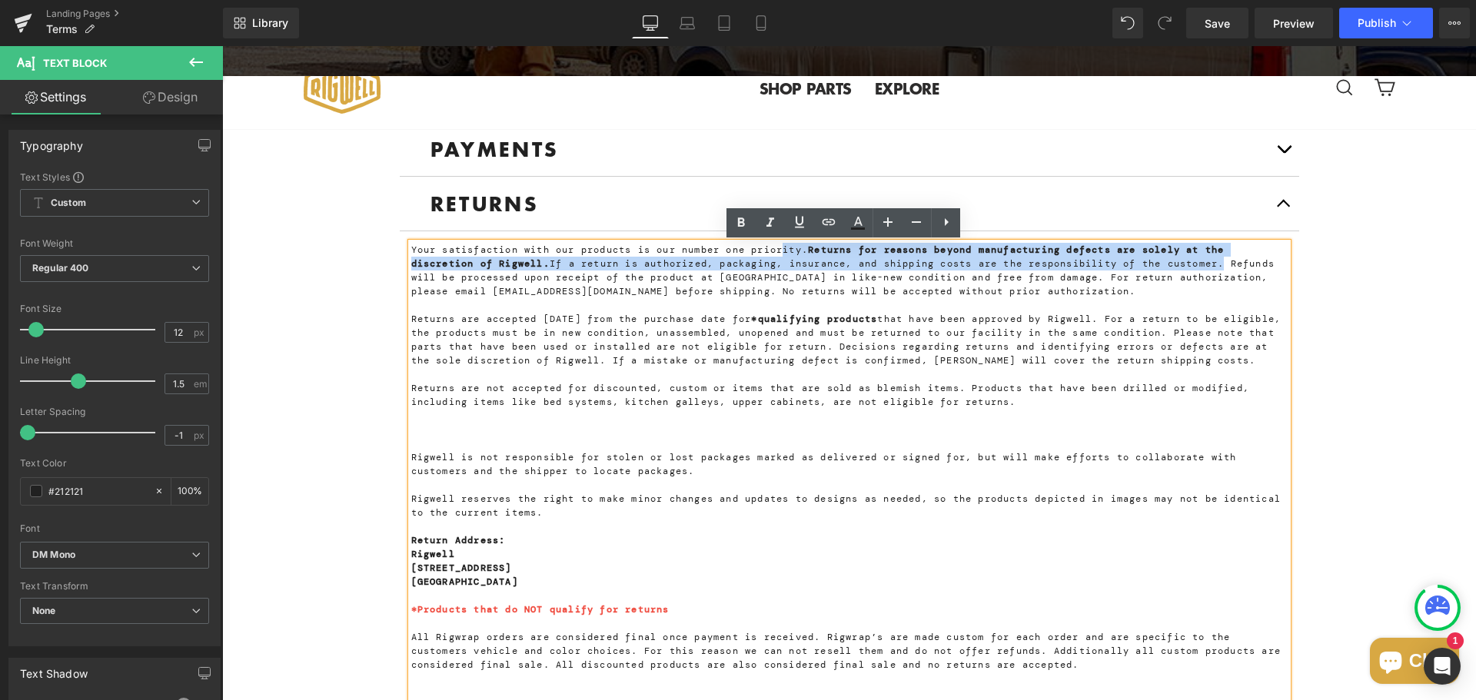
copy p "ity. Returns for reasons beyond manufacturing defects are solely at the discret…"
